Goal: Task Accomplishment & Management: Manage account settings

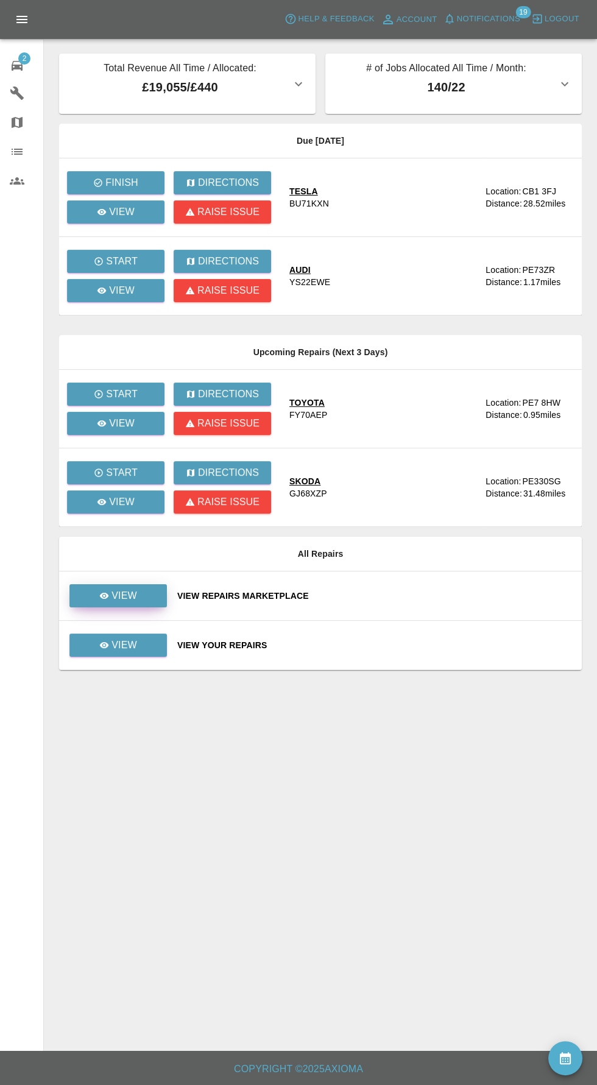
click at [128, 600] on p "View" at bounding box center [125, 596] width 26 height 15
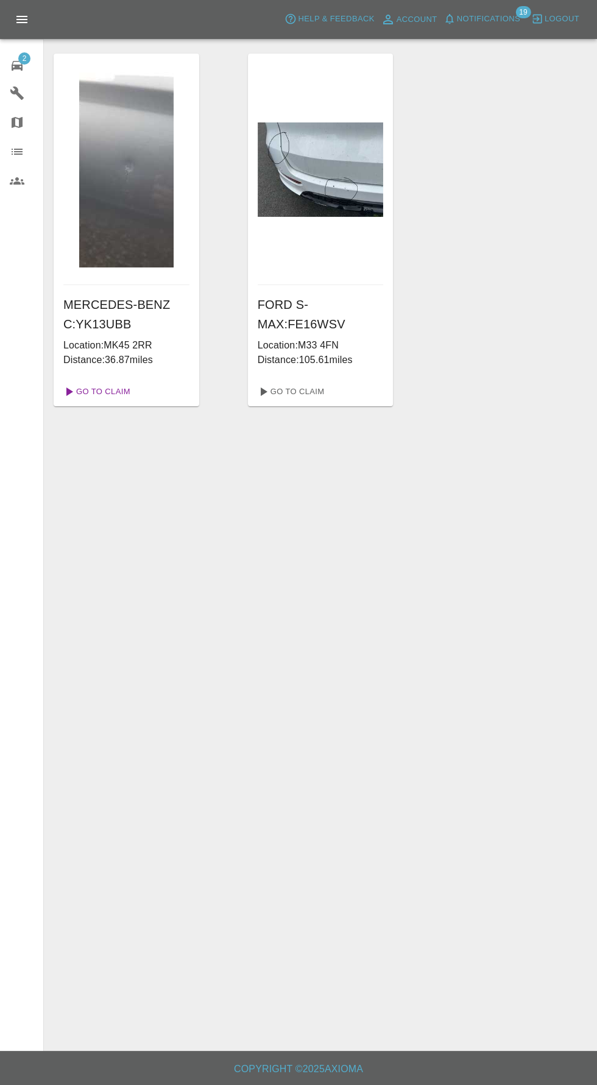
click at [112, 392] on link "Go To Claim" at bounding box center [95, 391] width 75 height 19
click at [27, 62] on span "2" at bounding box center [24, 58] width 12 height 12
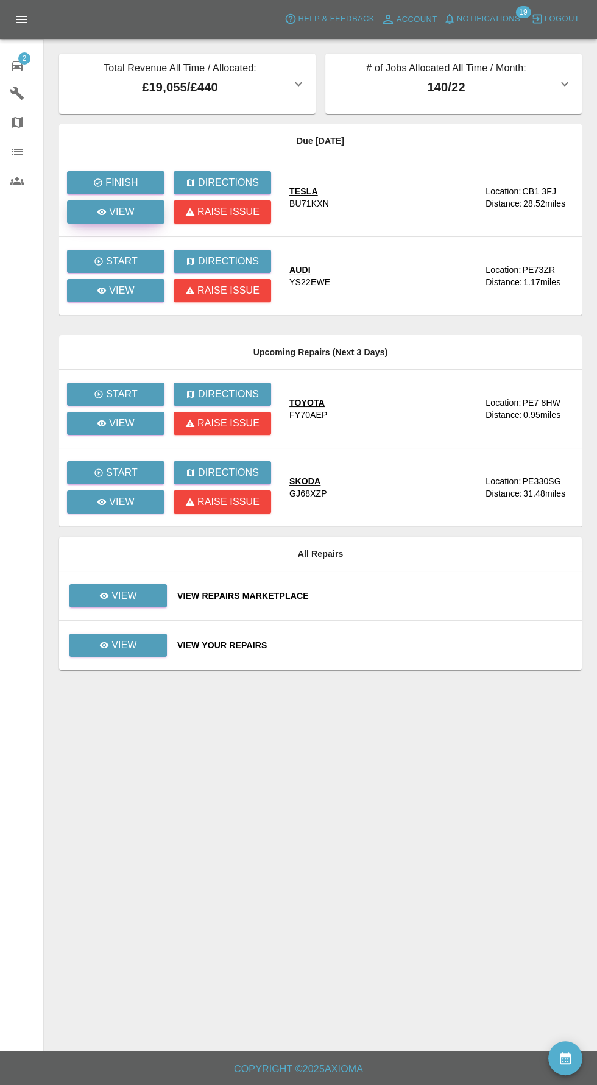
click at [127, 206] on p "View" at bounding box center [122, 212] width 26 height 15
click at [116, 295] on p "View" at bounding box center [122, 290] width 26 height 15
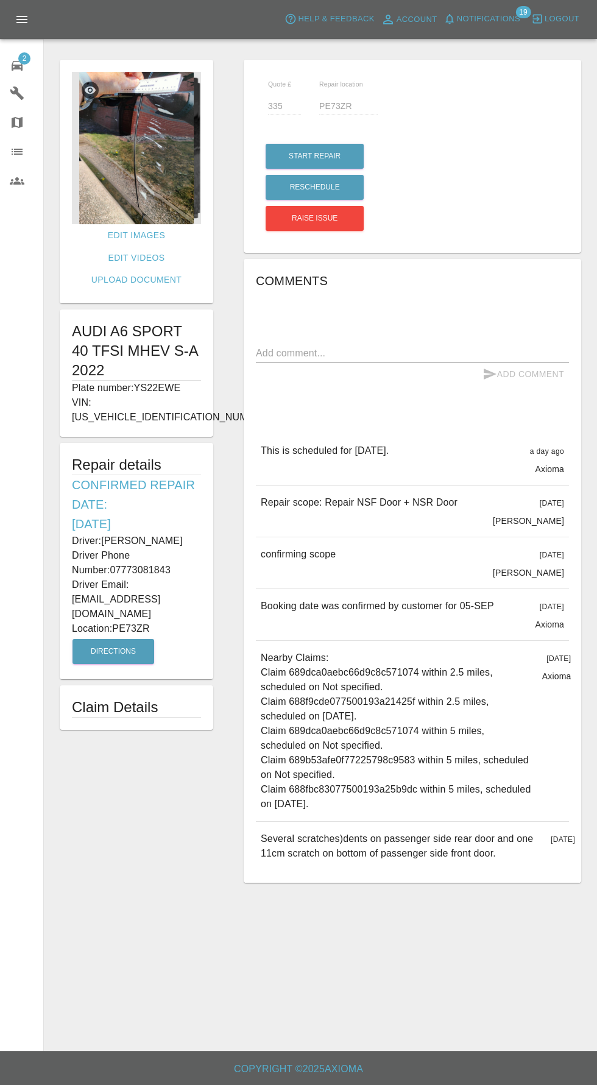
click at [133, 158] on img at bounding box center [136, 148] width 129 height 152
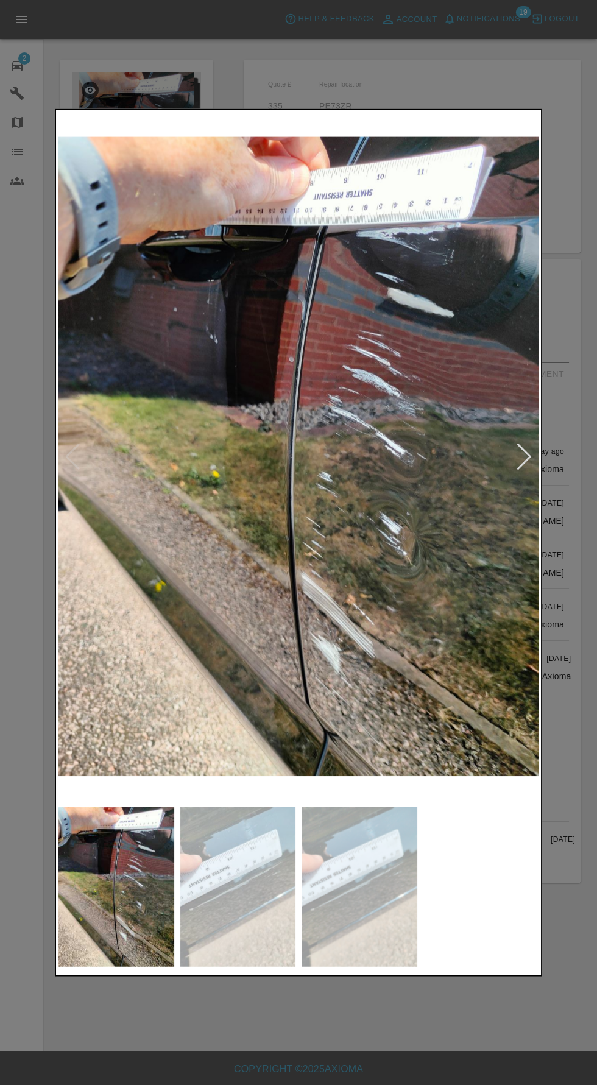
click at [526, 469] on div at bounding box center [524, 456] width 16 height 27
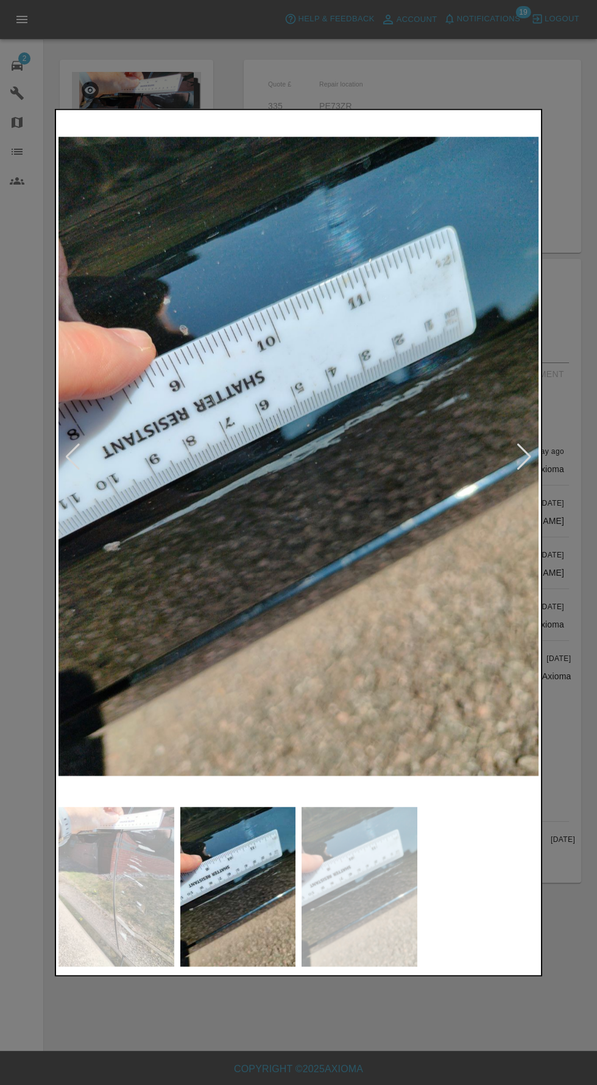
click at [527, 458] on div at bounding box center [524, 456] width 16 height 27
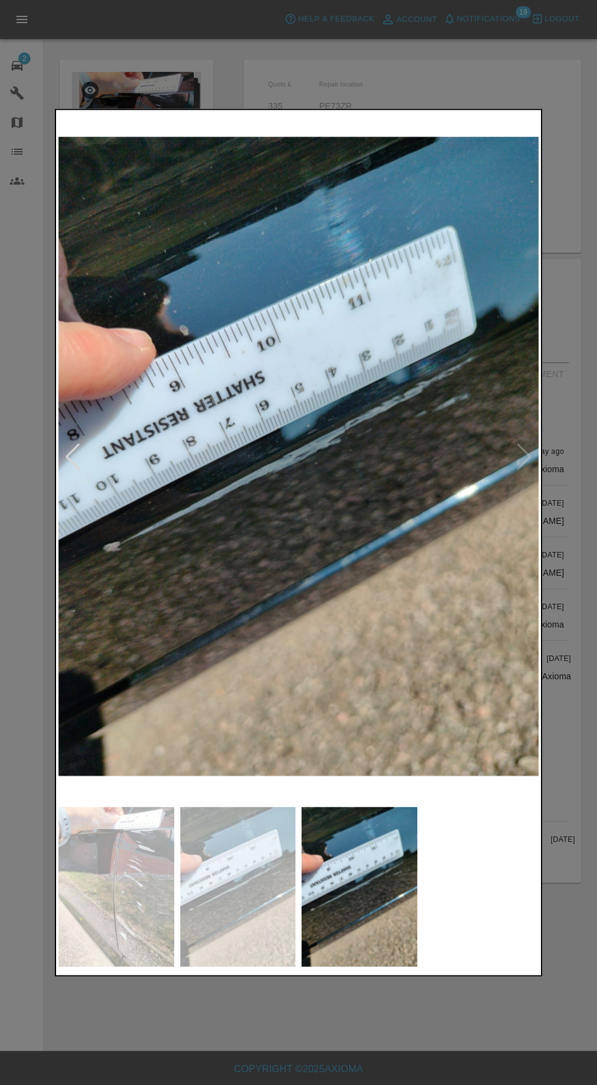
click at [525, 449] on img at bounding box center [298, 456] width 480 height 689
click at [238, 887] on img at bounding box center [238, 887] width 116 height 160
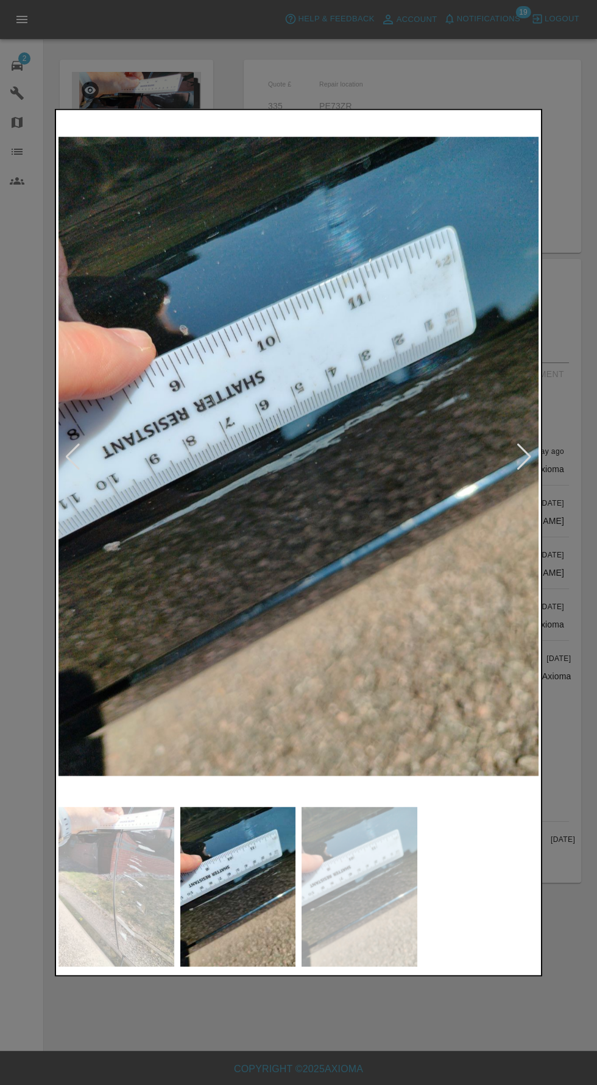
click at [132, 899] on img at bounding box center [116, 887] width 116 height 160
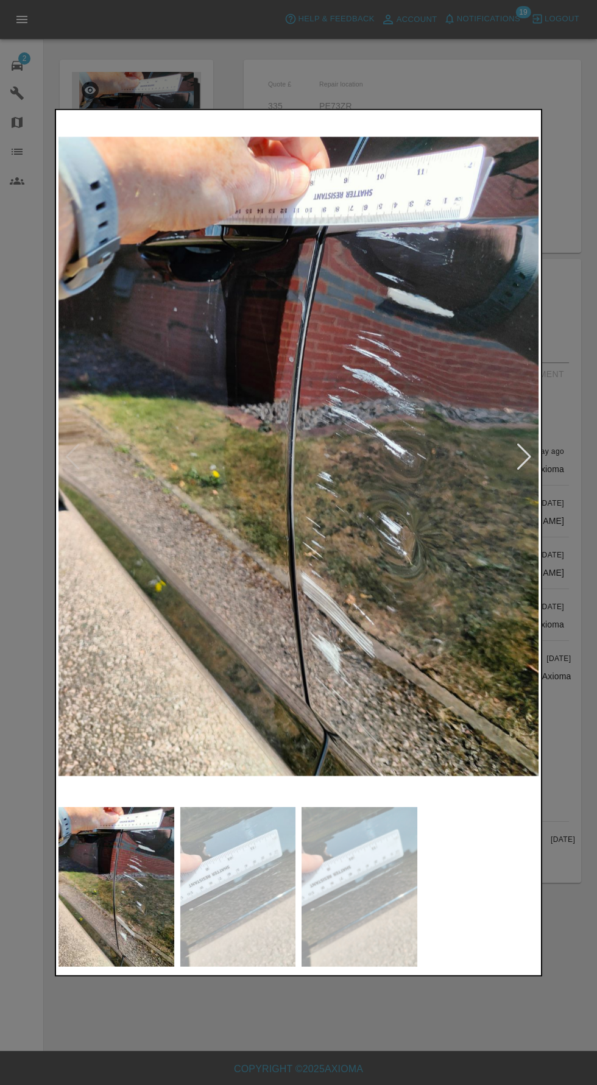
click at [531, 458] on div at bounding box center [524, 456] width 16 height 27
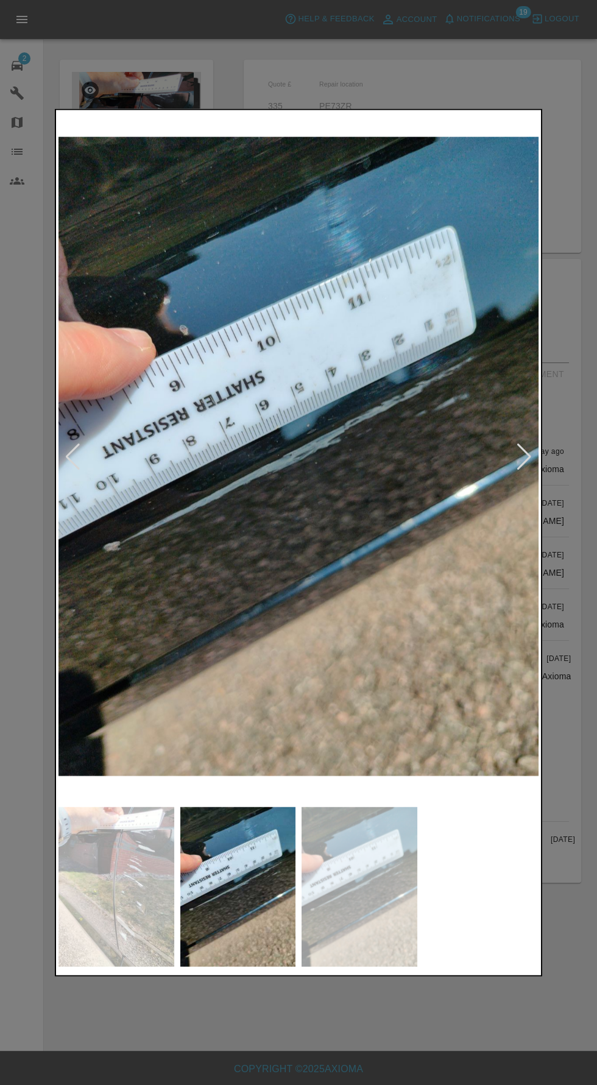
click at [533, 461] on img at bounding box center [298, 456] width 480 height 689
click at [528, 453] on div at bounding box center [524, 456] width 16 height 27
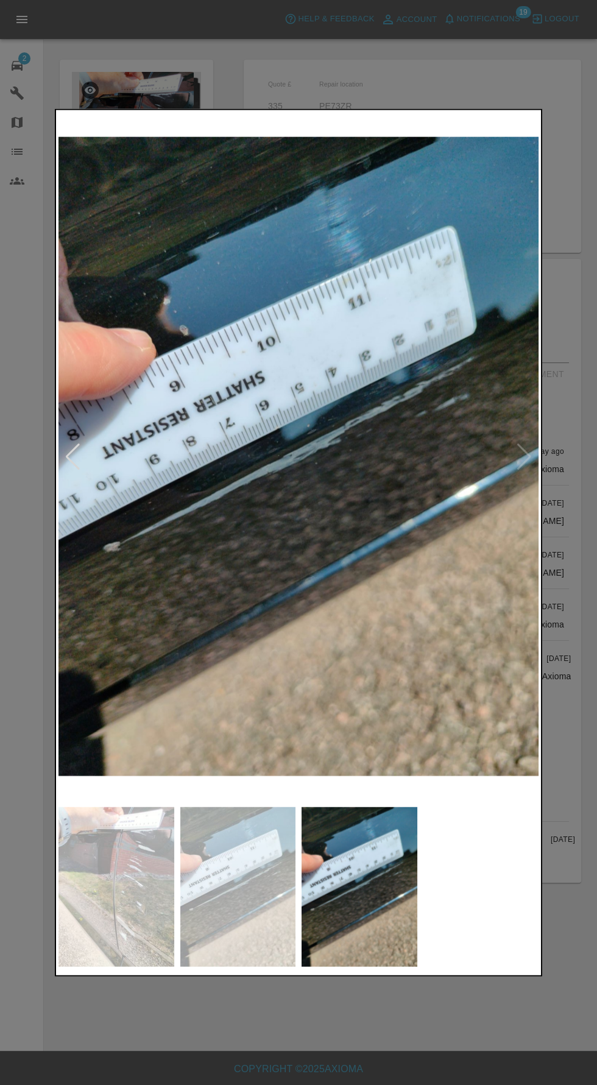
click at [214, 1013] on div at bounding box center [298, 542] width 597 height 1085
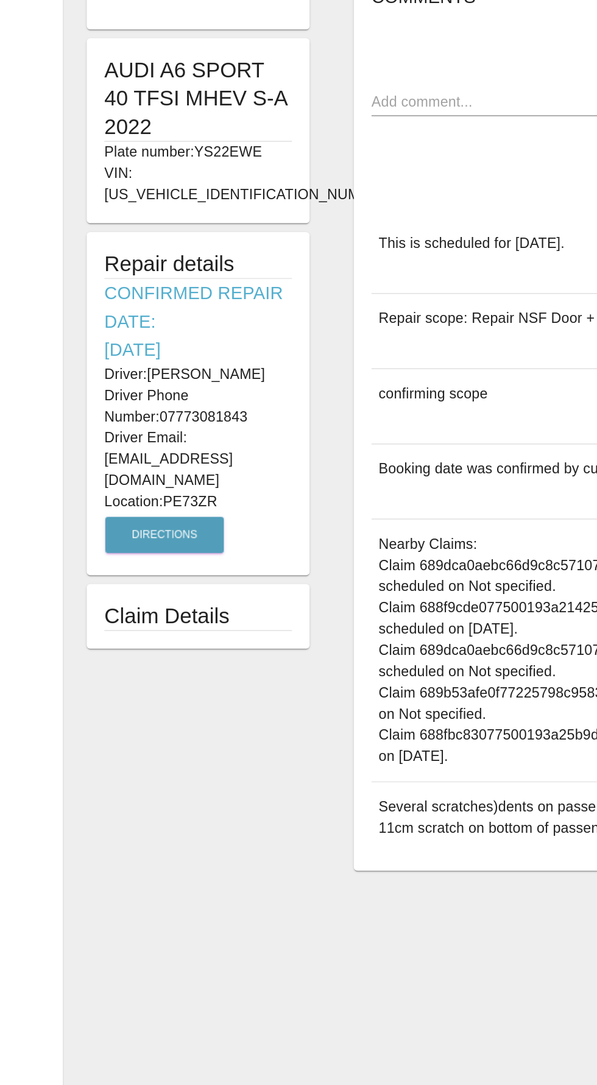
scroll to position [11, 0]
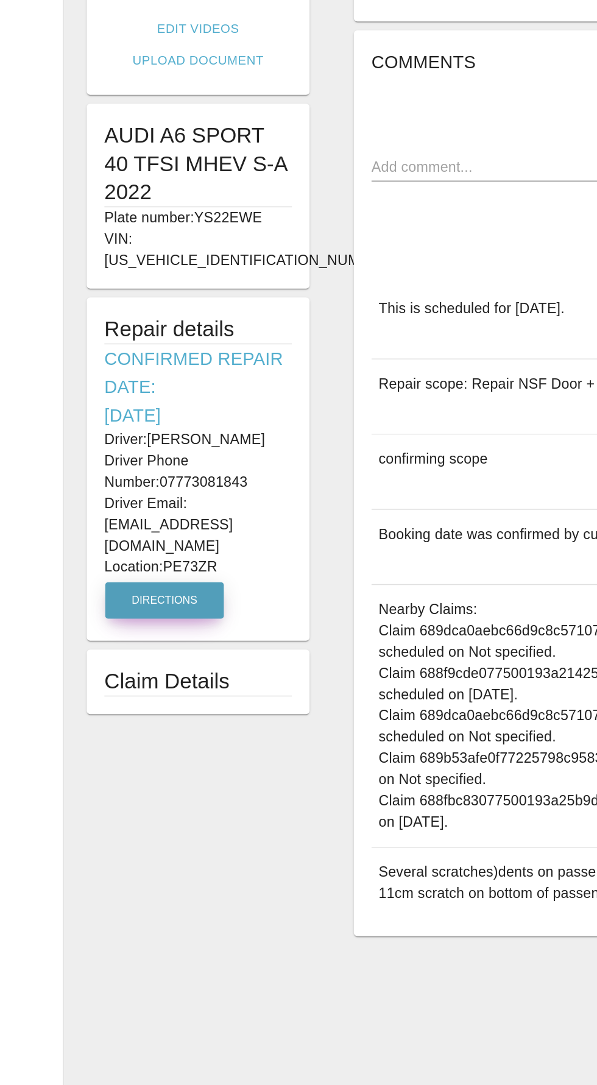
click at [111, 639] on button "Directions" at bounding box center [114, 651] width 82 height 25
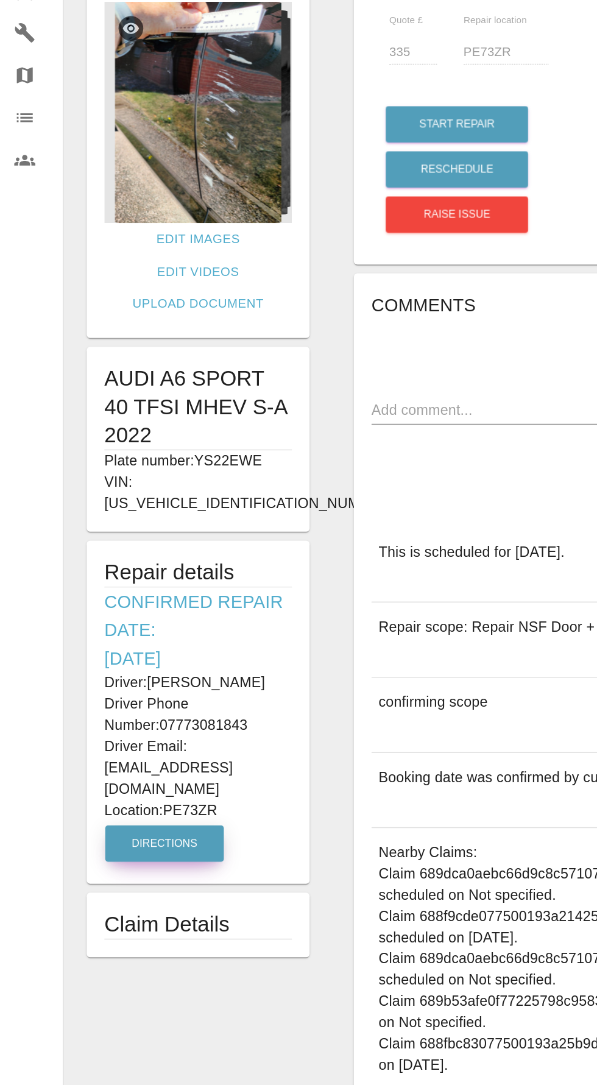
scroll to position [0, 0]
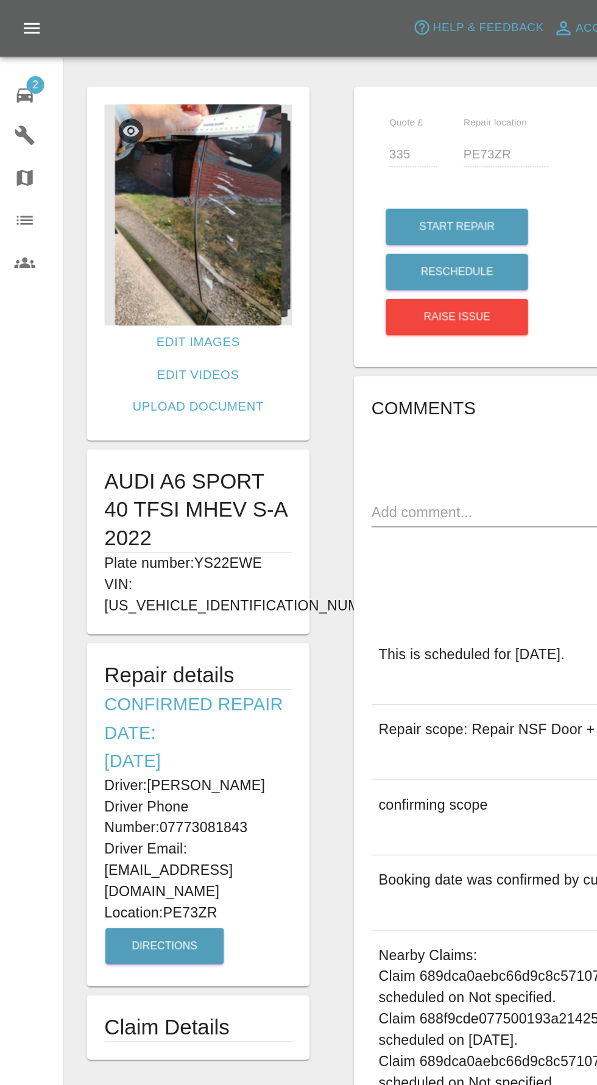
click at [12, 62] on icon at bounding box center [17, 65] width 15 height 15
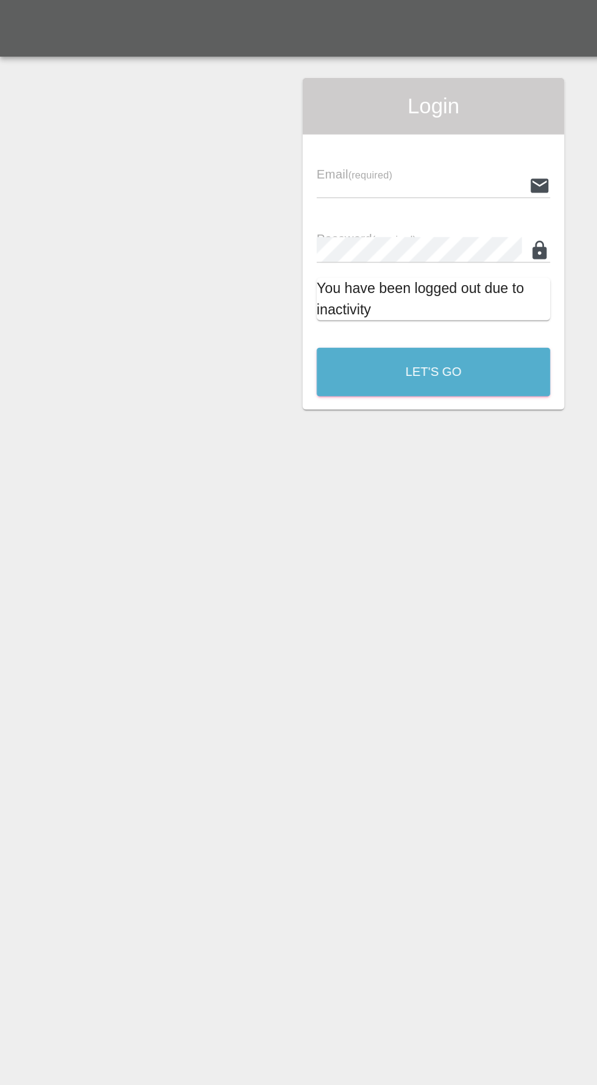
click at [282, 127] on input "text" at bounding box center [288, 128] width 141 height 18
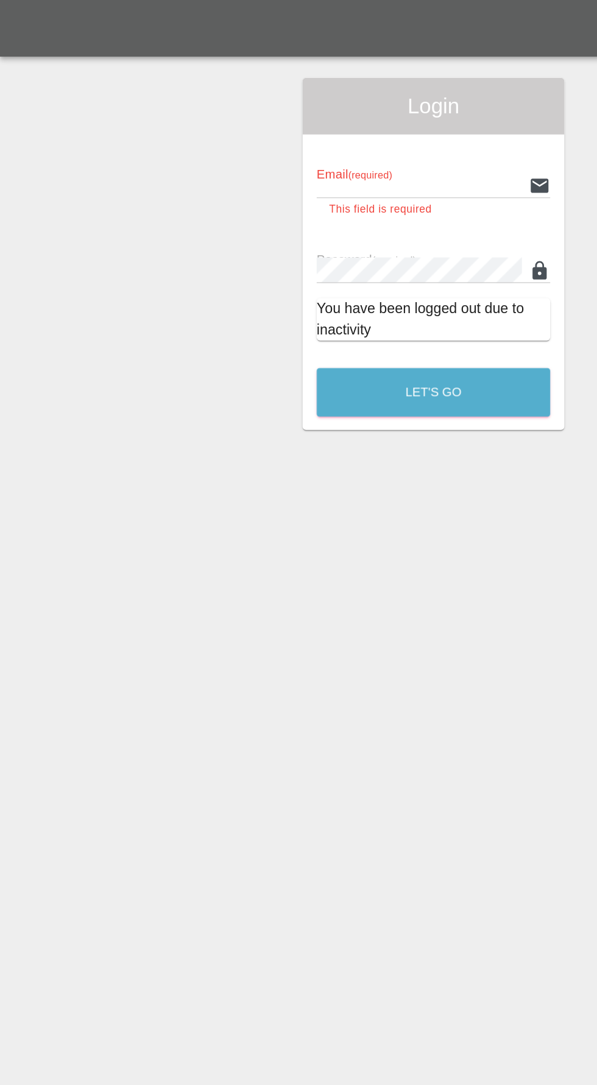
type input "[EMAIL_ADDRESS][DOMAIN_NAME]"
click at [218, 253] on button "Let's Go" at bounding box center [298, 270] width 161 height 34
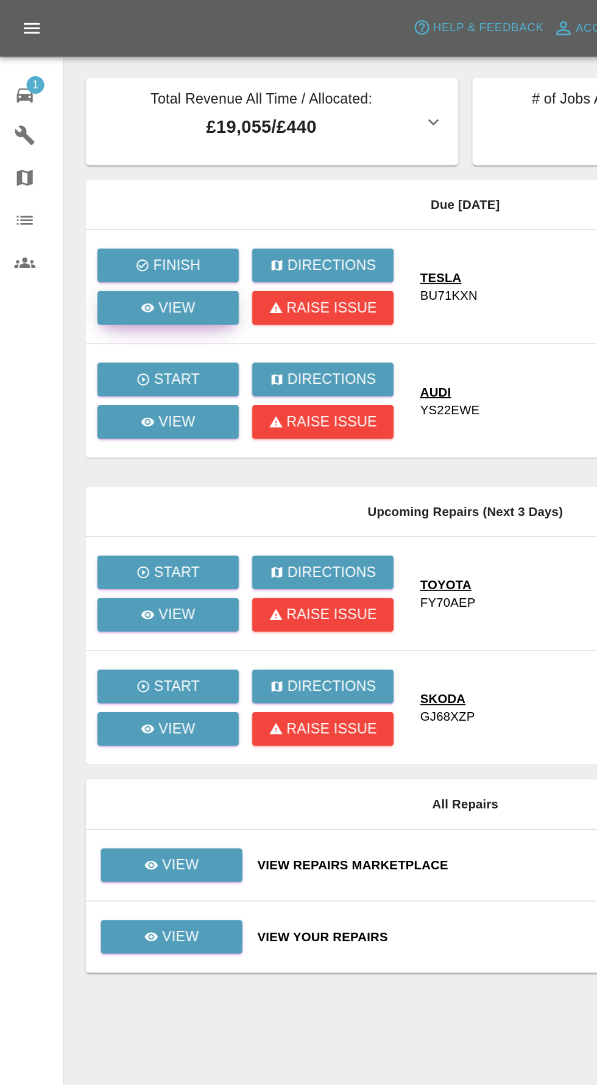
click at [118, 213] on p "View" at bounding box center [122, 212] width 26 height 15
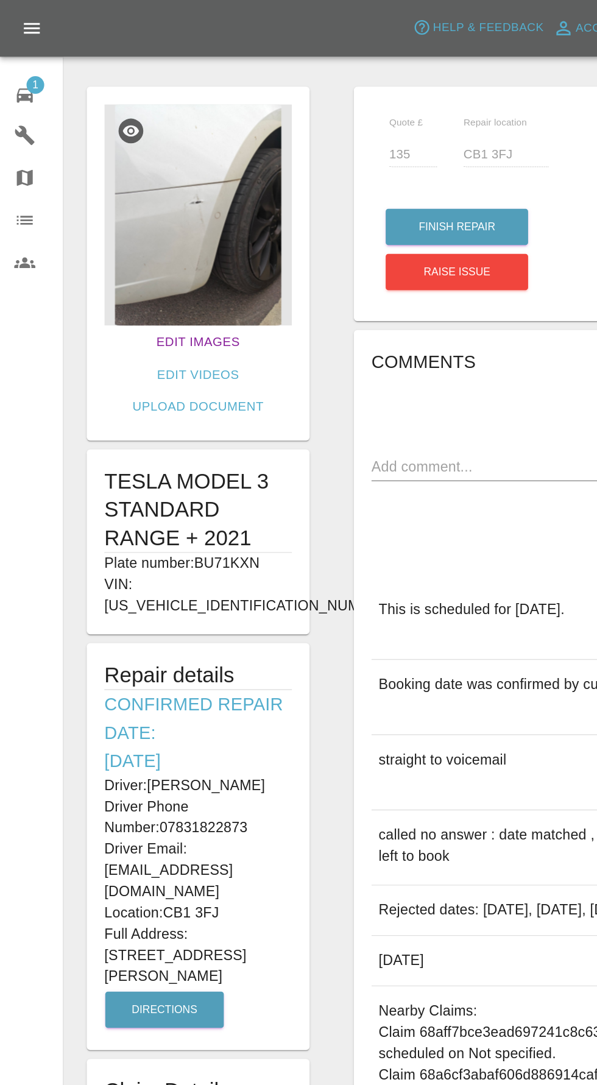
click at [108, 234] on link "Edit Images" at bounding box center [136, 235] width 67 height 23
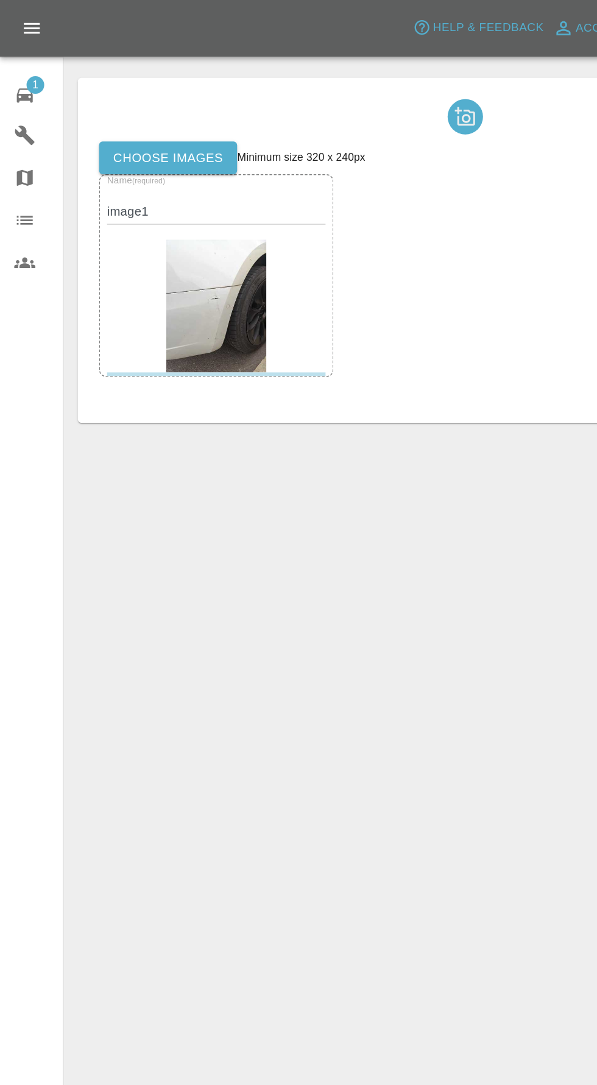
click at [116, 106] on label "Choose images" at bounding box center [115, 108] width 95 height 23
click at [0, 0] on input "Choose images" at bounding box center [0, 0] width 0 height 0
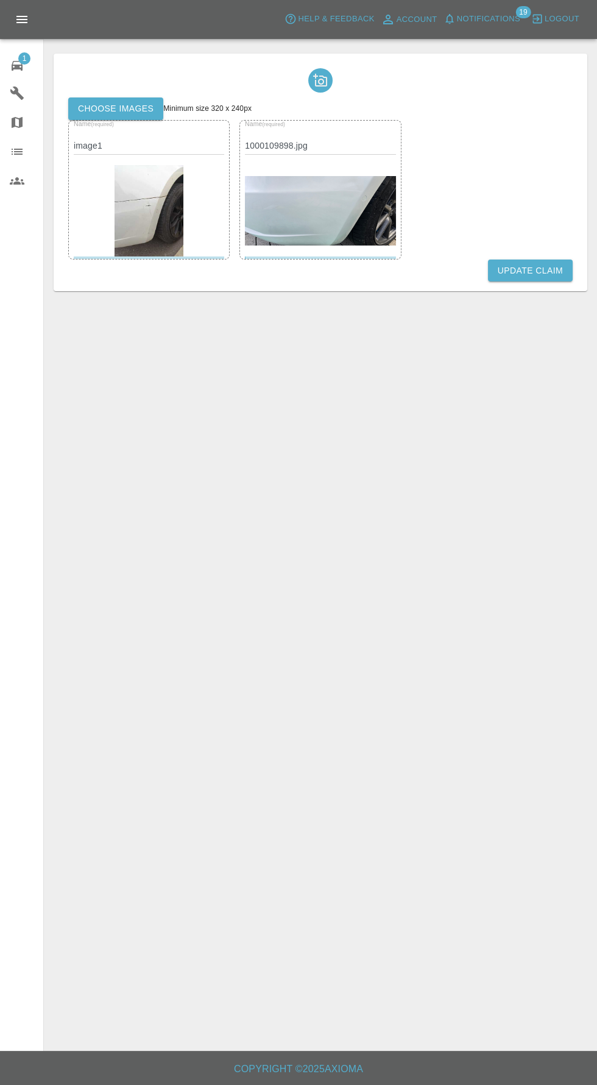
click at [546, 275] on button "Update Claim" at bounding box center [530, 271] width 85 height 23
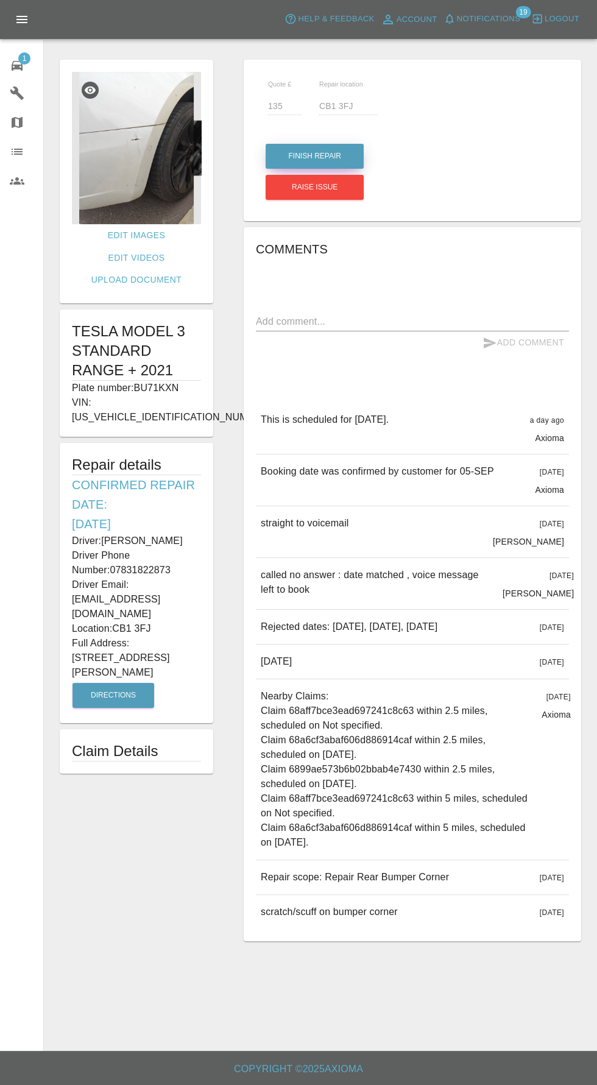
click at [310, 157] on button "Finish Repair" at bounding box center [315, 156] width 98 height 25
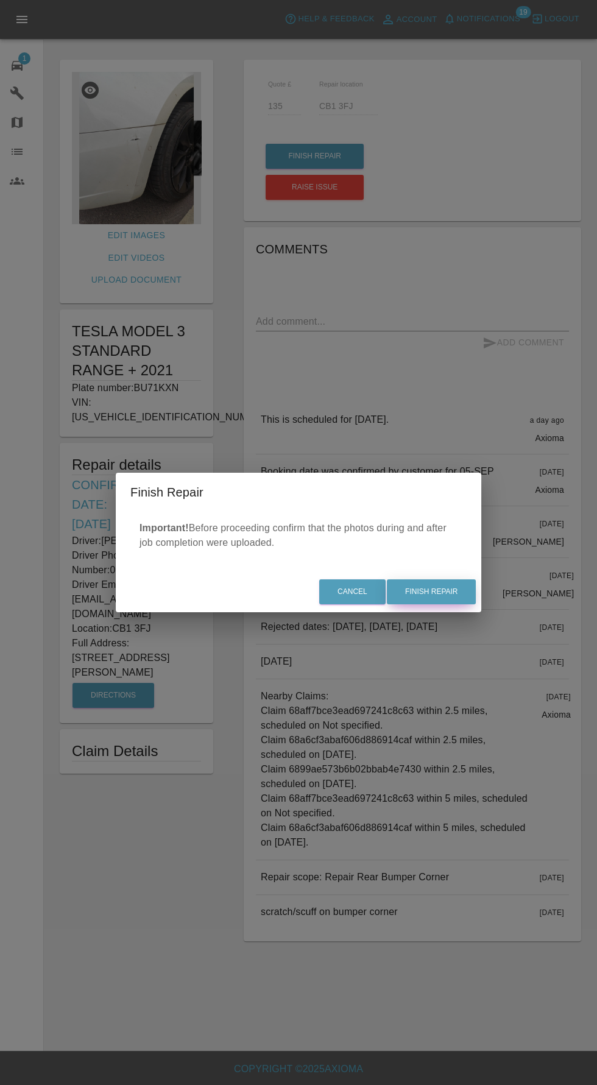
click at [453, 579] on button "Finish Repair" at bounding box center [431, 591] width 89 height 25
click at [436, 589] on div "Cancel Finish Repair" at bounding box center [299, 592] width 366 height 41
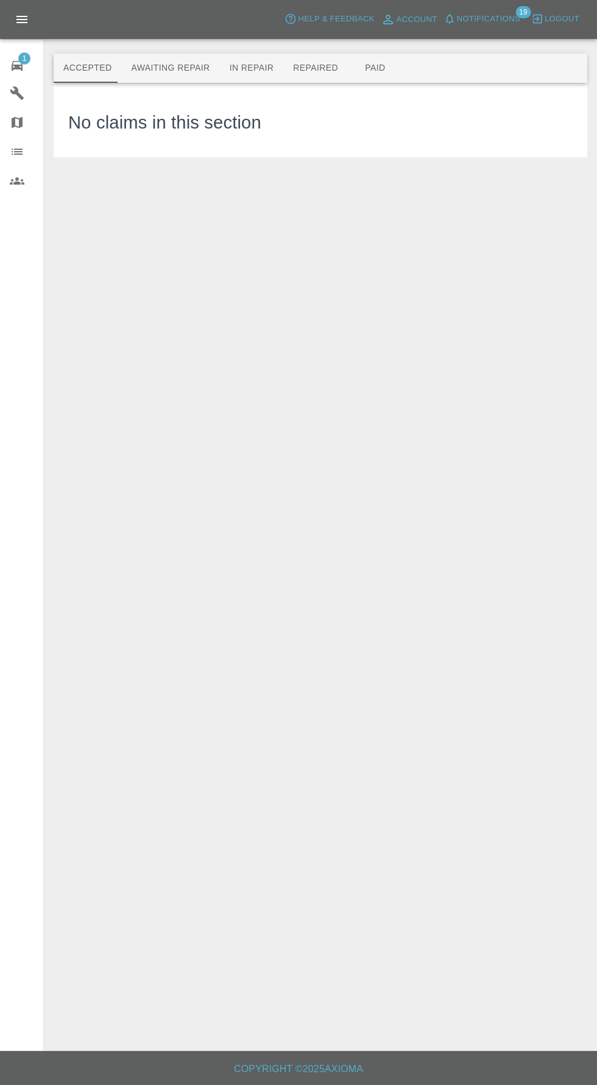
click at [199, 79] on button "Awaiting Repair" at bounding box center [170, 68] width 98 height 29
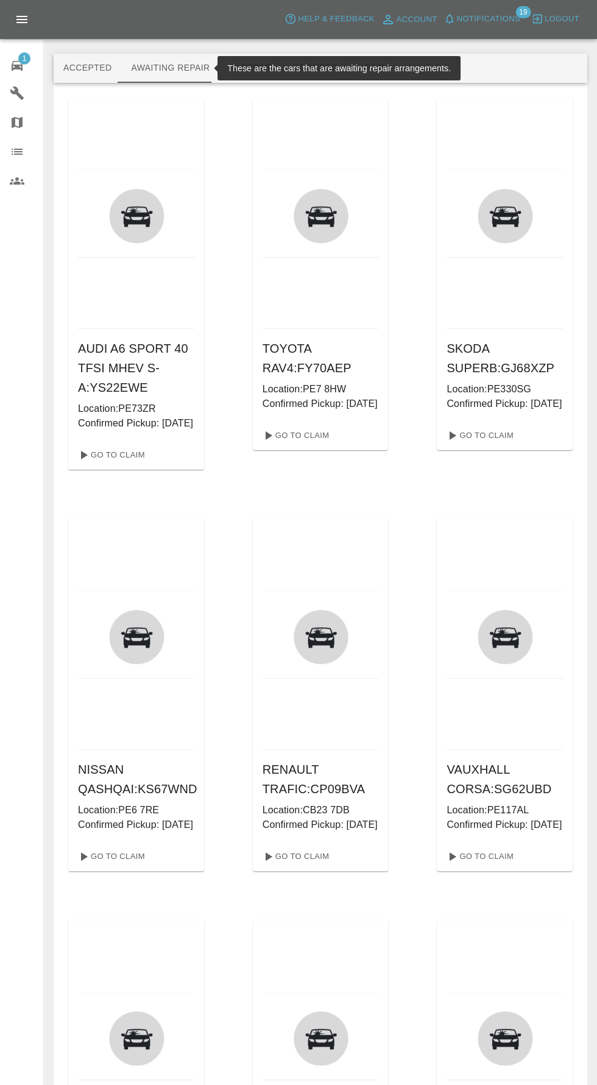
click at [188, 68] on button "Awaiting Repair" at bounding box center [170, 68] width 98 height 29
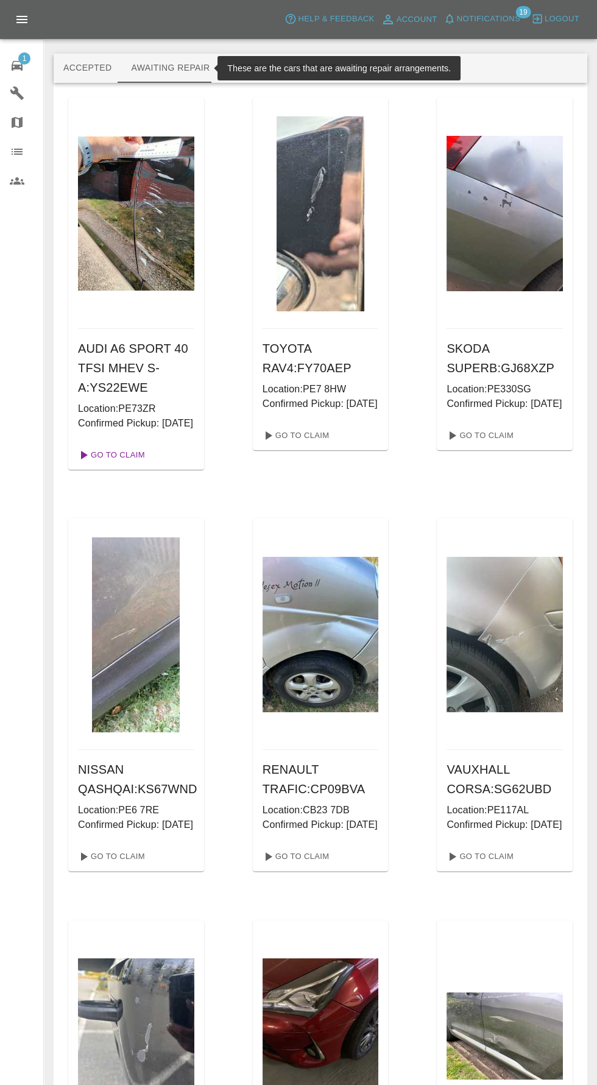
click at [130, 465] on link "Go To Claim" at bounding box center [110, 454] width 75 height 19
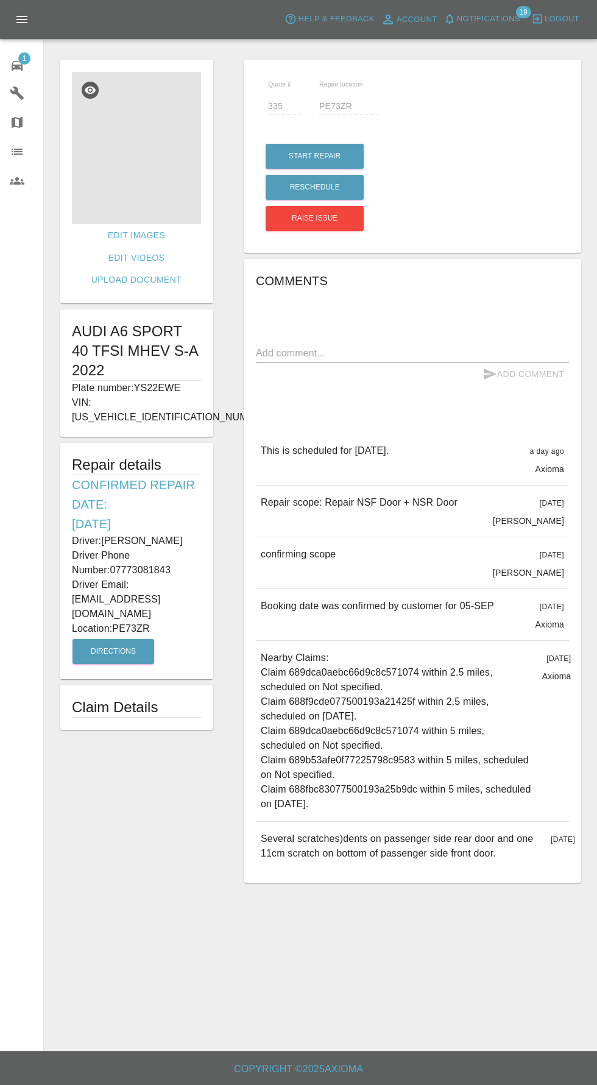
click at [149, 135] on img at bounding box center [136, 148] width 129 height 152
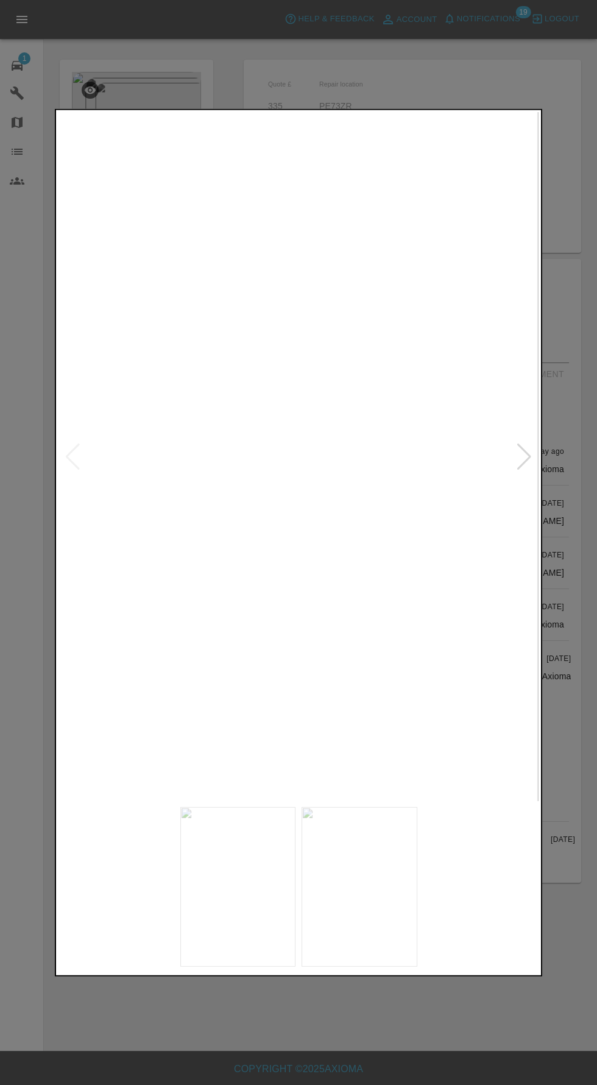
click at [222, 895] on img at bounding box center [238, 887] width 116 height 160
click at [338, 897] on img at bounding box center [360, 887] width 116 height 160
click at [225, 1067] on div at bounding box center [298, 542] width 597 height 1085
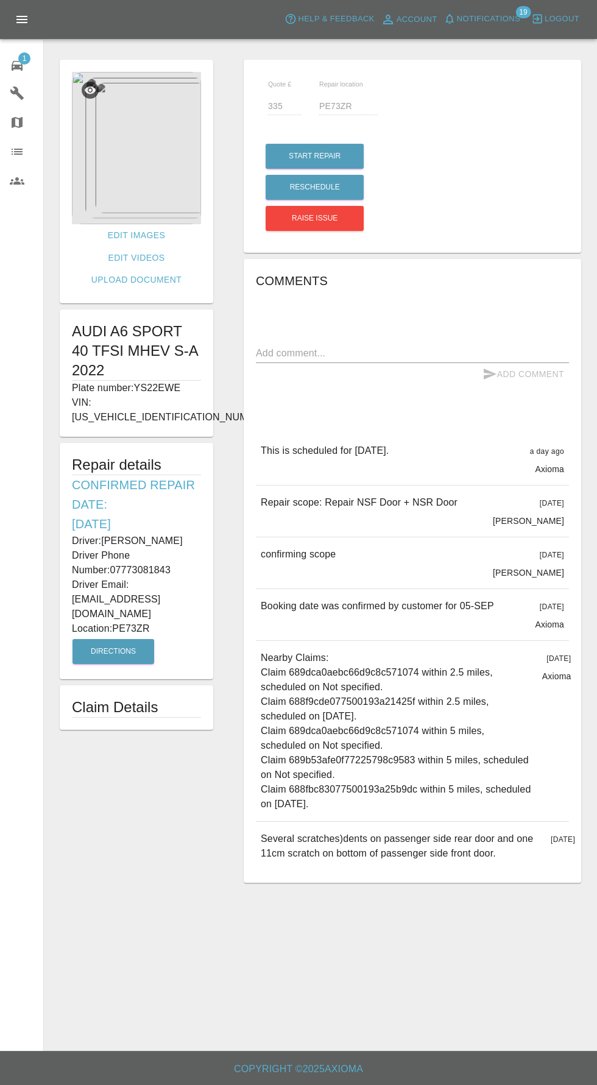
click at [24, 57] on span "1" at bounding box center [24, 58] width 12 height 12
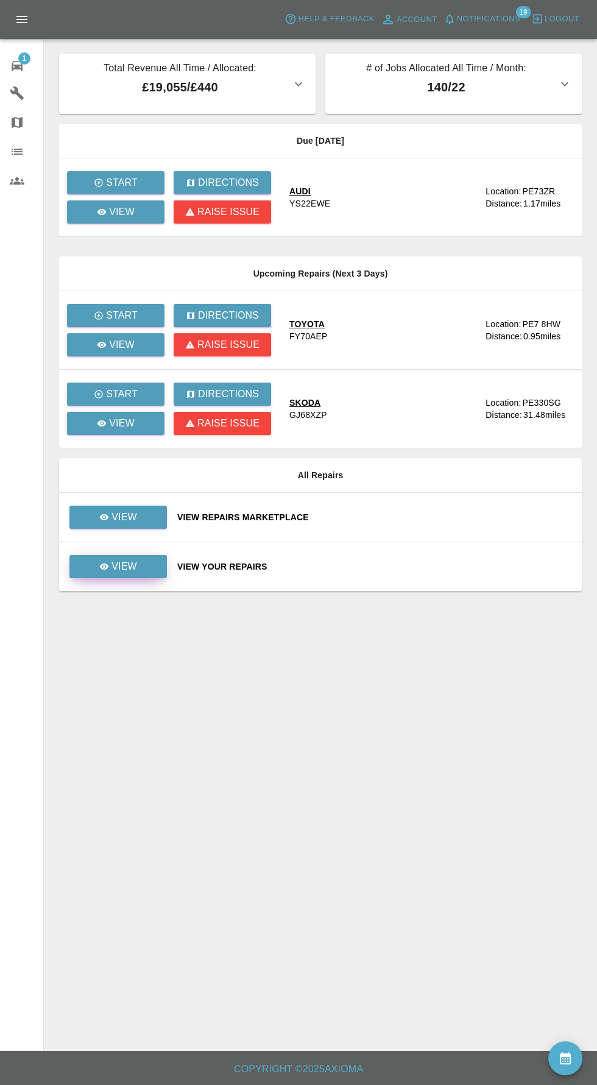
click at [163, 570] on link "View" at bounding box center [117, 566] width 97 height 23
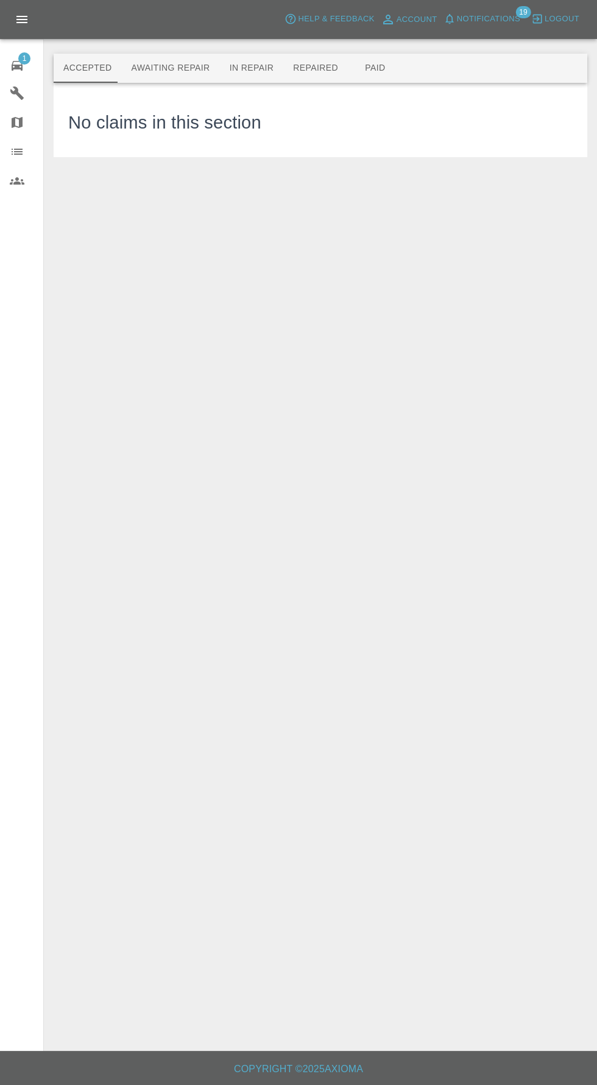
click at [365, 73] on button "Paid" at bounding box center [375, 68] width 55 height 29
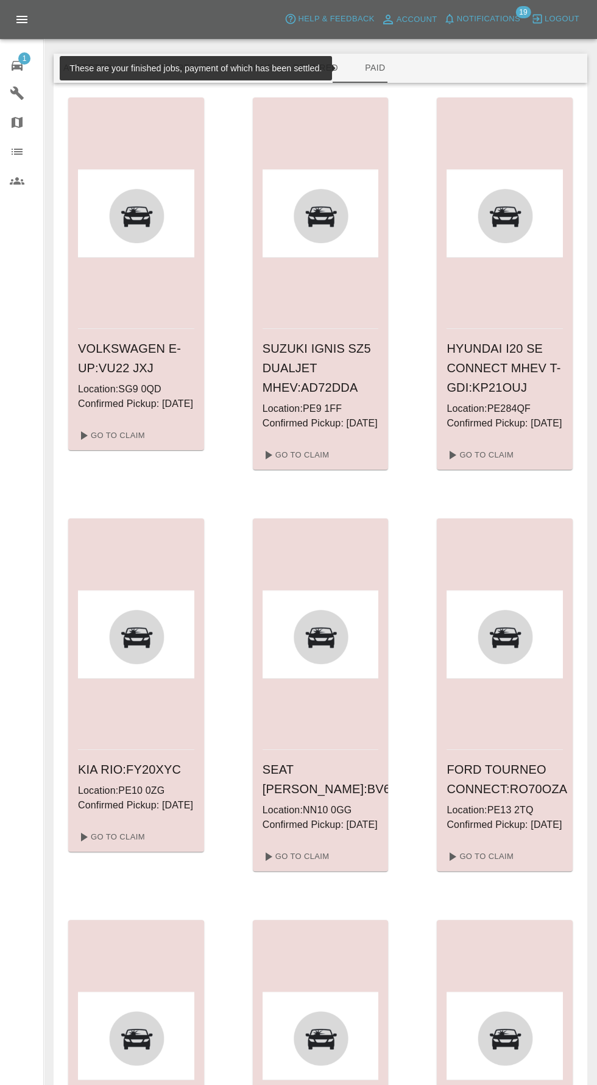
click at [311, 71] on button "Repaired" at bounding box center [315, 68] width 65 height 29
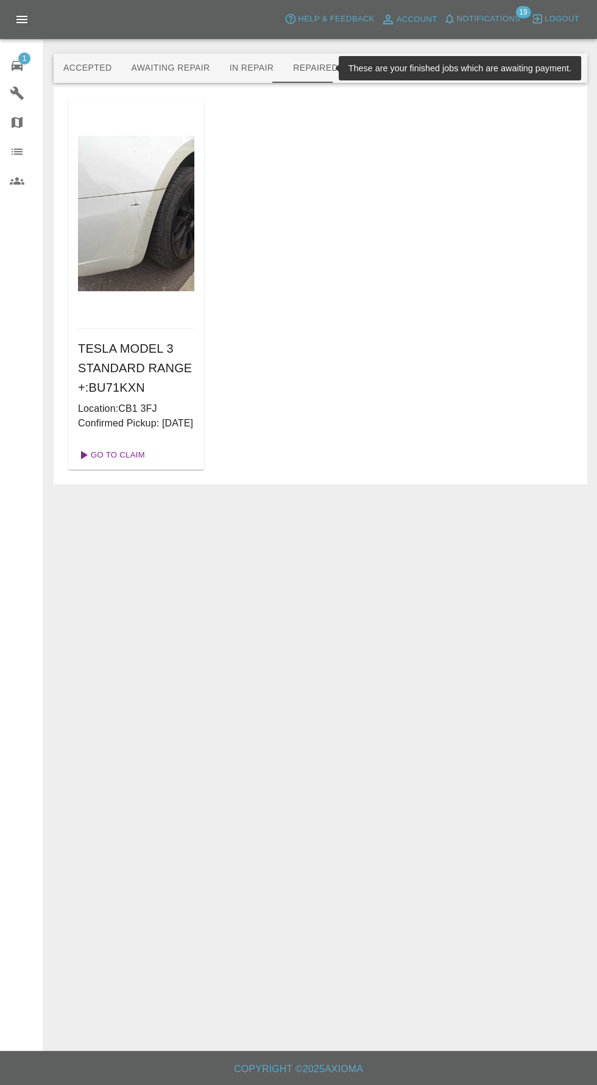
click at [144, 465] on link "Go To Claim" at bounding box center [110, 454] width 75 height 19
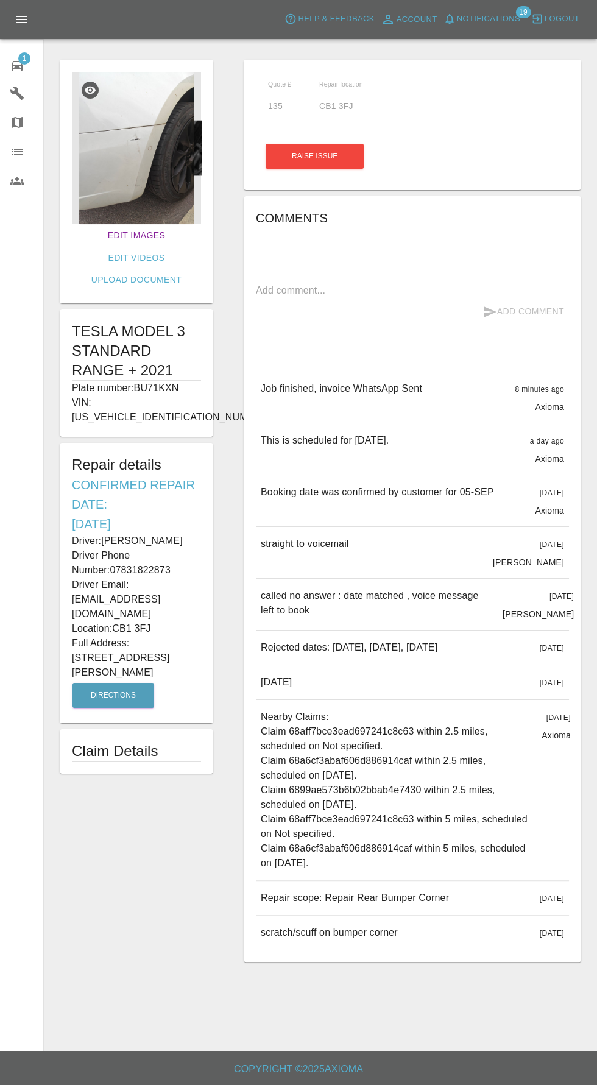
click at [103, 235] on link "Edit Images" at bounding box center [136, 235] width 67 height 23
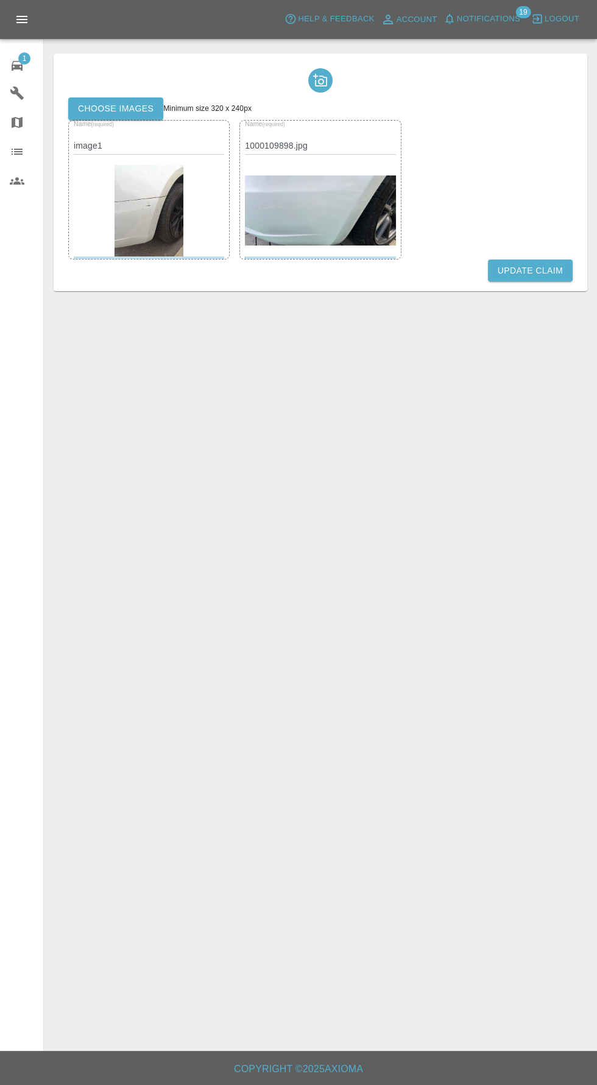
click at [130, 108] on label "Choose images" at bounding box center [115, 108] width 95 height 23
click at [0, 0] on input "Choose images" at bounding box center [0, 0] width 0 height 0
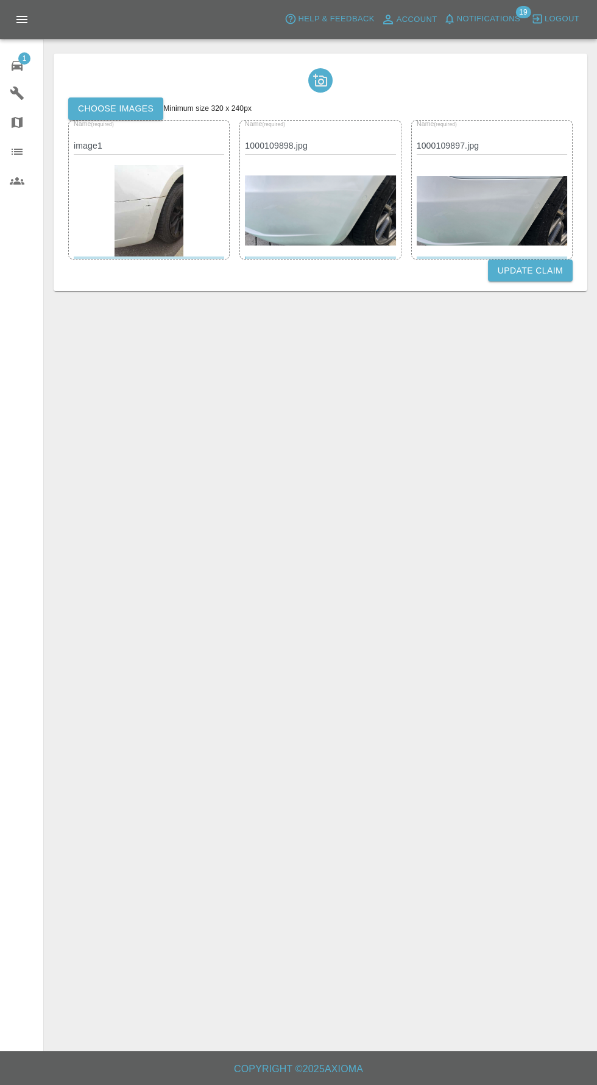
click at [545, 270] on button "Update Claim" at bounding box center [530, 271] width 85 height 23
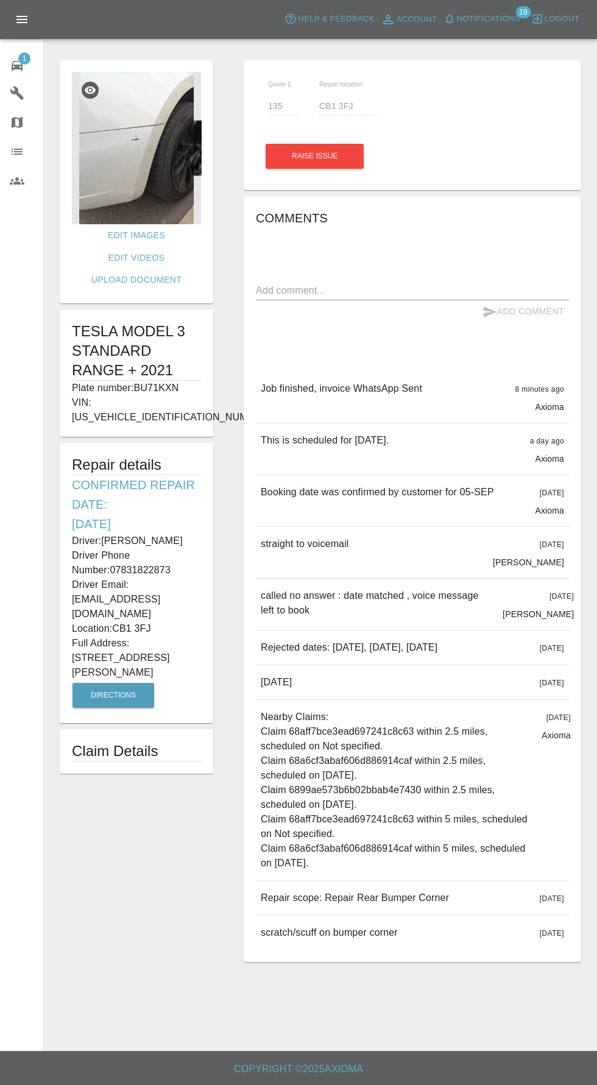
click at [400, 281] on div "x" at bounding box center [412, 290] width 313 height 19
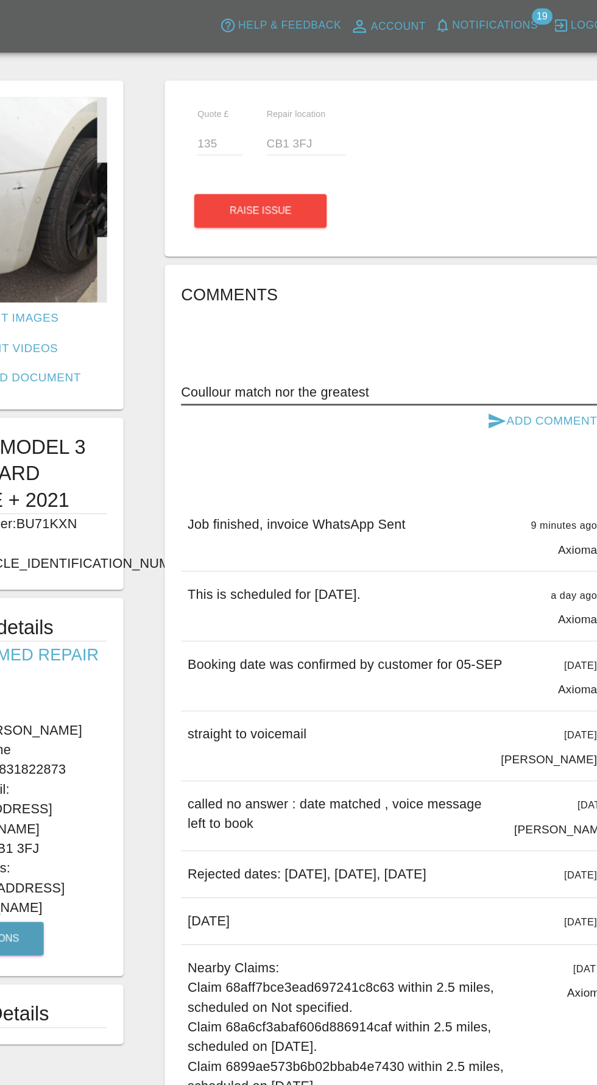
click at [341, 288] on textarea "Coullour match nor the greatest" at bounding box center [412, 290] width 313 height 14
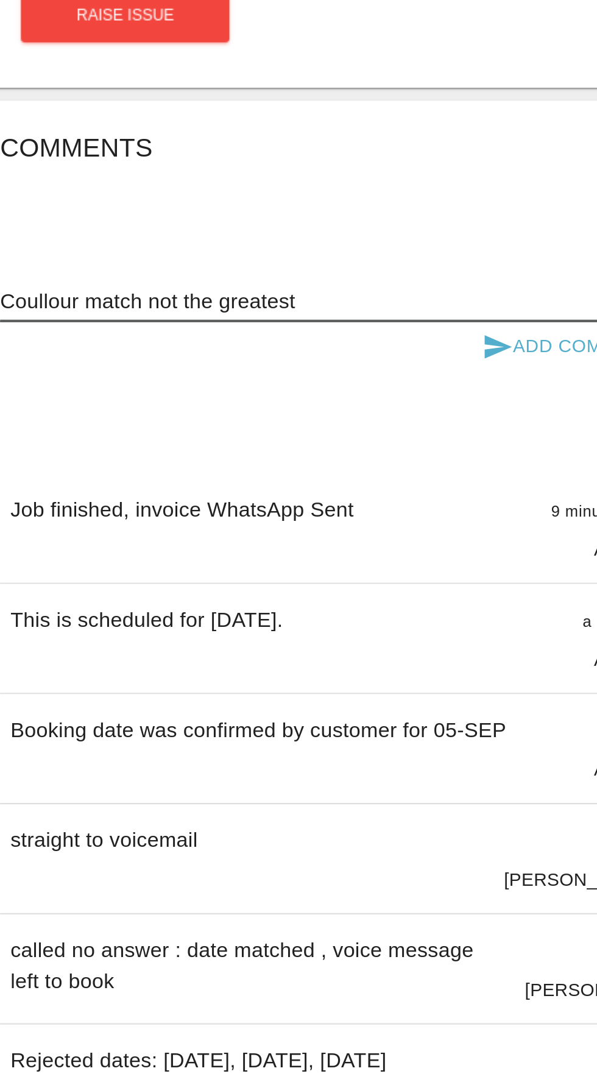
click at [418, 288] on textarea "Coullour match not the greatest" at bounding box center [412, 290] width 313 height 14
click at [277, 289] on textarea "Coullour match not the greatest" at bounding box center [412, 290] width 313 height 14
click at [413, 285] on textarea "Colour match not the greatest" at bounding box center [412, 290] width 313 height 14
type textarea "Colour match not the greatest"
click at [508, 314] on button "Add Comment" at bounding box center [523, 311] width 91 height 23
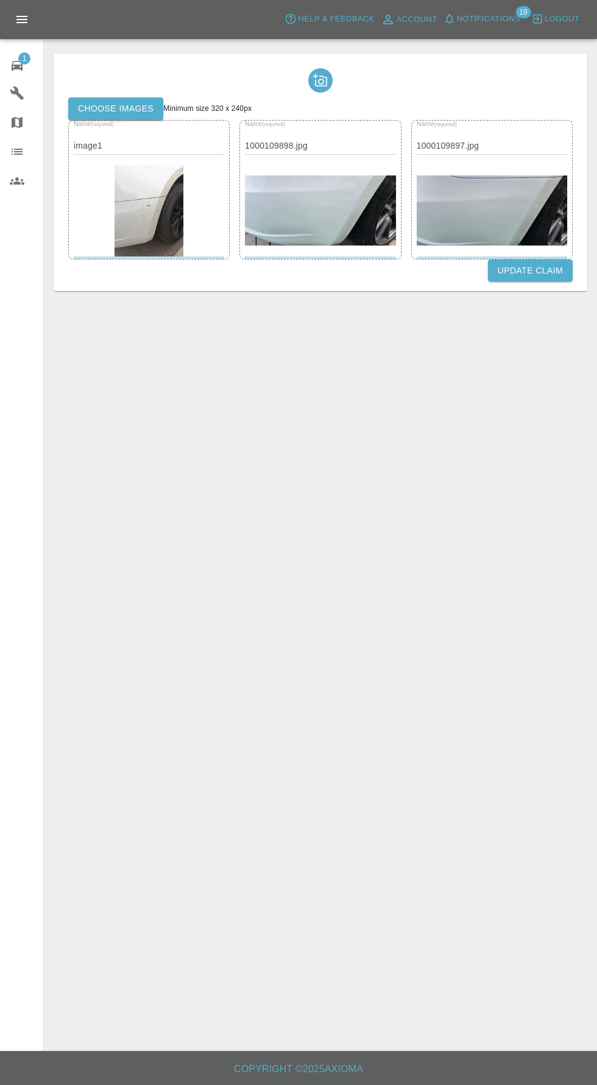
click at [16, 91] on icon at bounding box center [16, 93] width 13 height 13
